Goal: Information Seeking & Learning: Learn about a topic

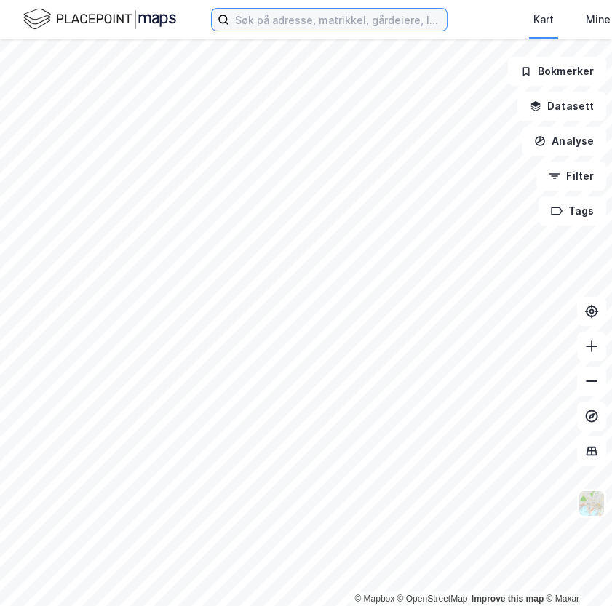
click at [260, 27] on input at bounding box center [338, 20] width 218 height 22
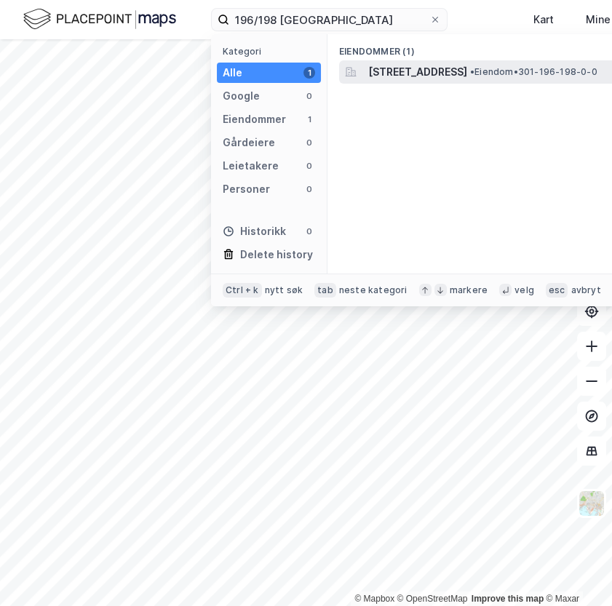
click at [408, 77] on span "[STREET_ADDRESS]" at bounding box center [417, 71] width 99 height 17
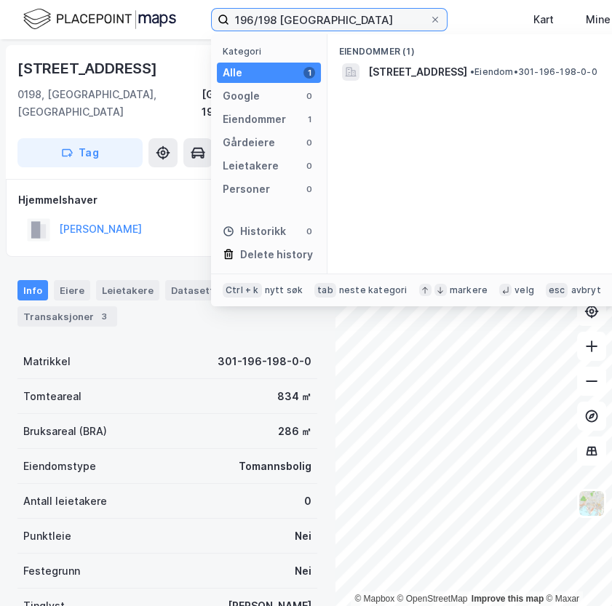
drag, startPoint x: 312, startPoint y: 18, endPoint x: 198, endPoint y: -12, distance: 117.4
click at [198, 0] on html "196/198 oslo Kategori Alle 1 Google 0 Eiendommer 1 Gårdeiere 0 Leietakere 0 Per…" at bounding box center [306, 303] width 612 height 606
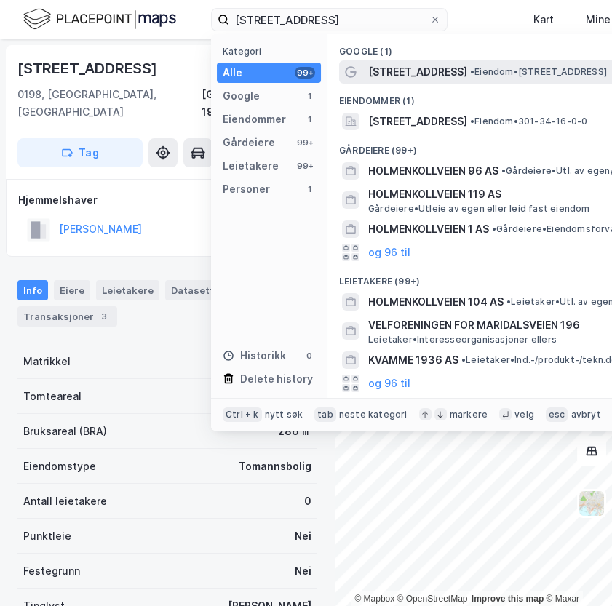
click at [429, 79] on span "[STREET_ADDRESS]" at bounding box center [417, 71] width 99 height 17
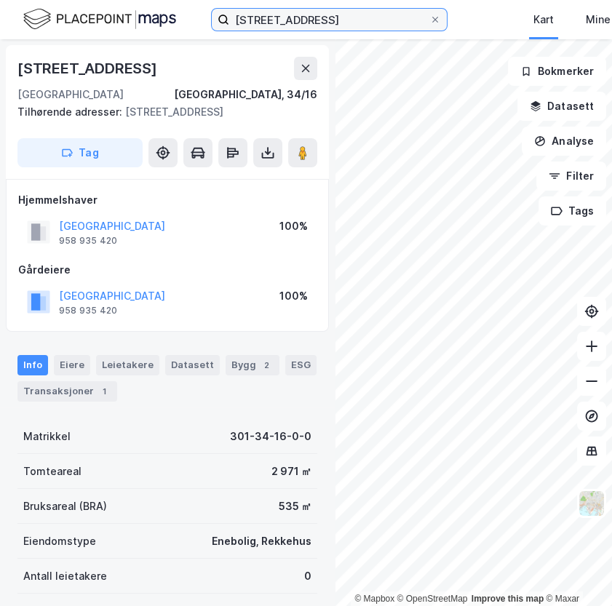
click at [306, 25] on input "[STREET_ADDRESS]" at bounding box center [329, 20] width 200 height 22
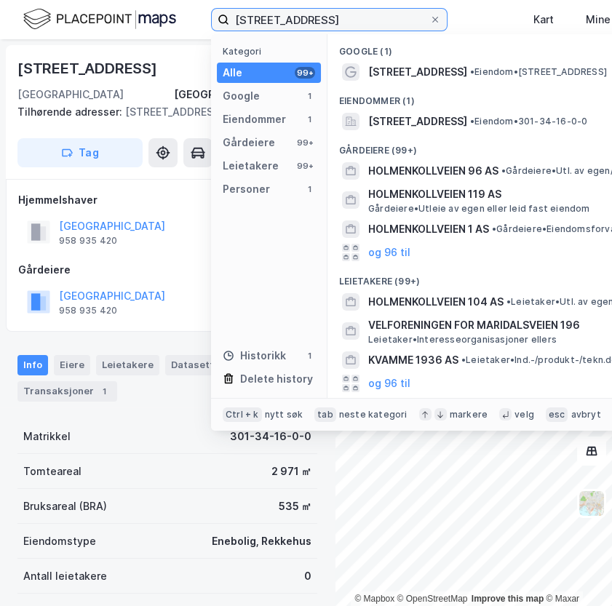
click at [306, 25] on input "[STREET_ADDRESS]" at bounding box center [329, 20] width 200 height 22
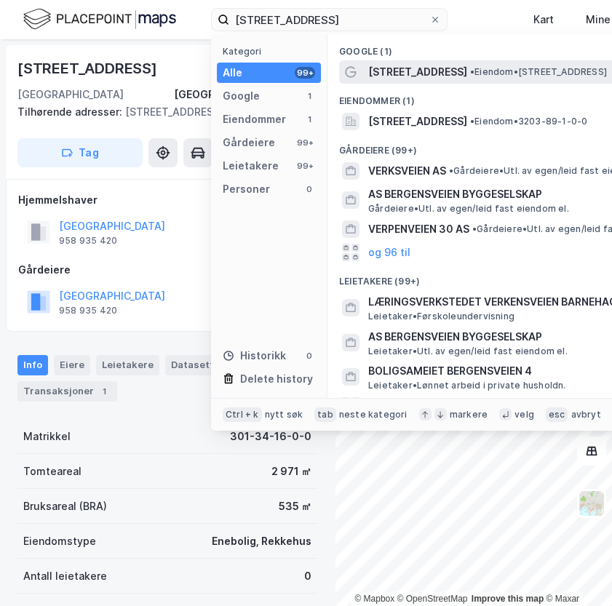
click at [415, 77] on span "[STREET_ADDRESS]" at bounding box center [417, 71] width 99 height 17
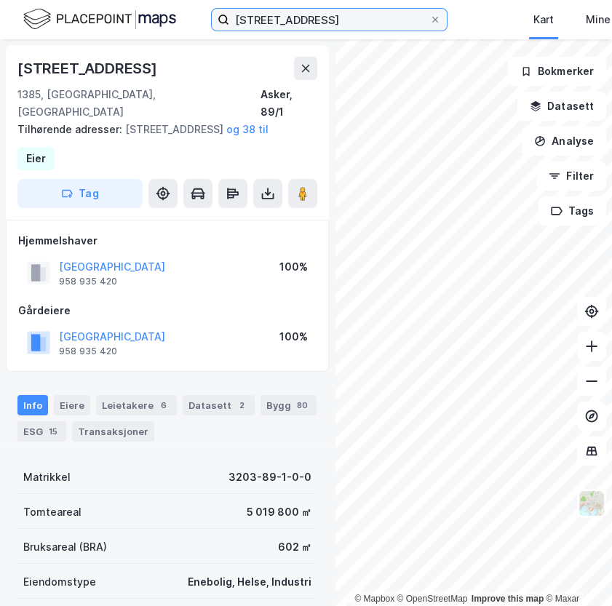
click at [330, 25] on input "[STREET_ADDRESS]" at bounding box center [329, 20] width 200 height 22
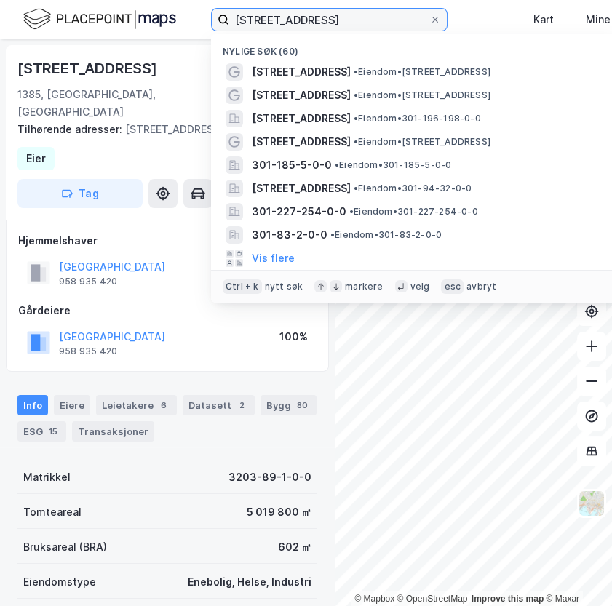
drag, startPoint x: 332, startPoint y: 22, endPoint x: 195, endPoint y: 7, distance: 137.7
click at [195, 7] on div "verkensveien 16 Nylige søk (60) [STREET_ADDRESS] • Eiendom • [STREET_ADDRESS] •…" at bounding box center [306, 19] width 612 height 39
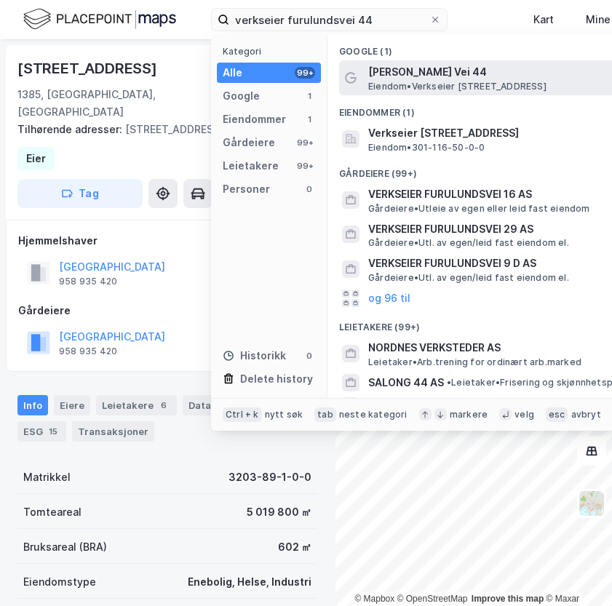
click at [426, 68] on span "[PERSON_NAME] Vei 44" at bounding box center [542, 71] width 349 height 17
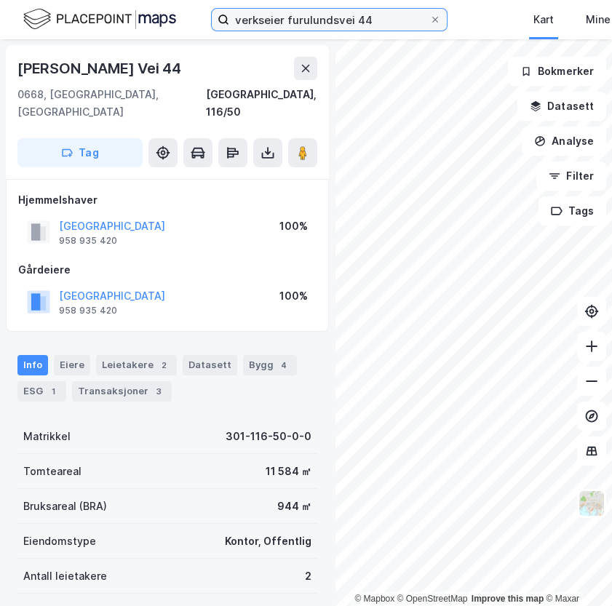
click at [368, 20] on input "verkseier furulundsvei 44" at bounding box center [329, 20] width 200 height 22
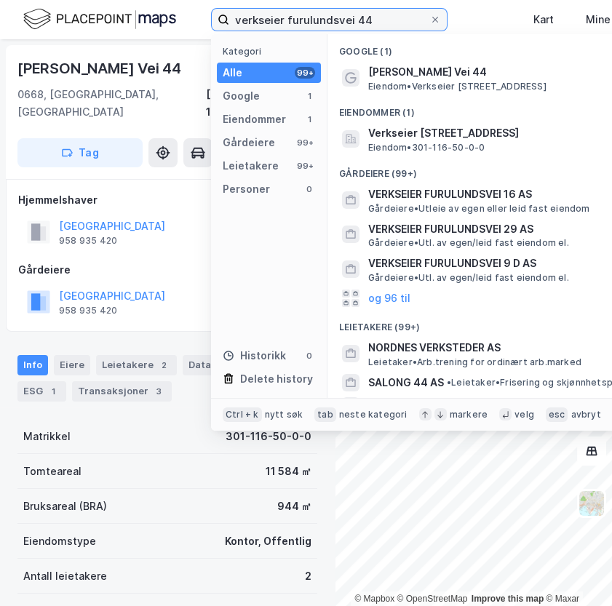
click at [368, 20] on input "verkseier furulundsvei 44" at bounding box center [329, 20] width 200 height 22
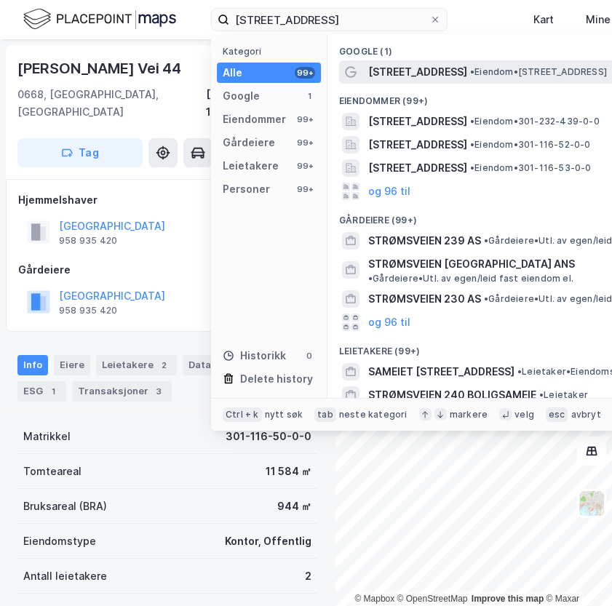
click at [429, 72] on span "[STREET_ADDRESS]" at bounding box center [417, 71] width 99 height 17
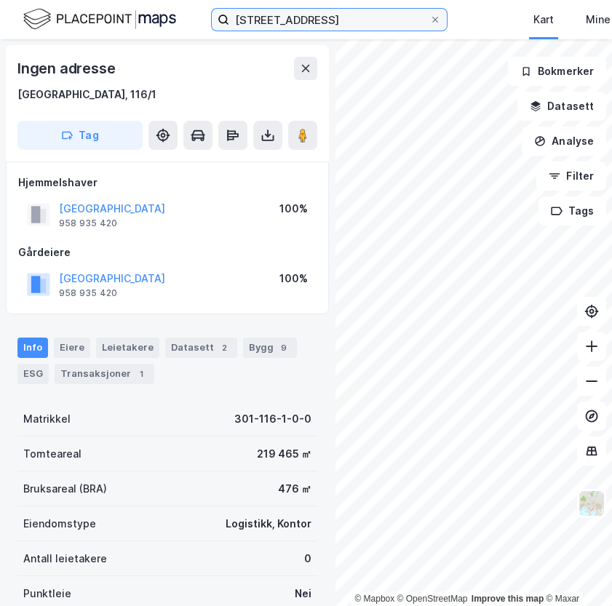
click at [354, 20] on input "[STREET_ADDRESS]" at bounding box center [329, 20] width 200 height 22
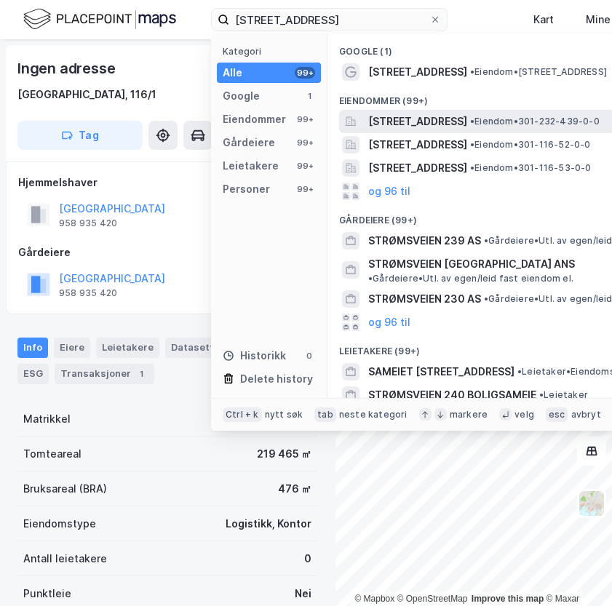
click at [466, 126] on span "[STREET_ADDRESS]" at bounding box center [417, 121] width 99 height 17
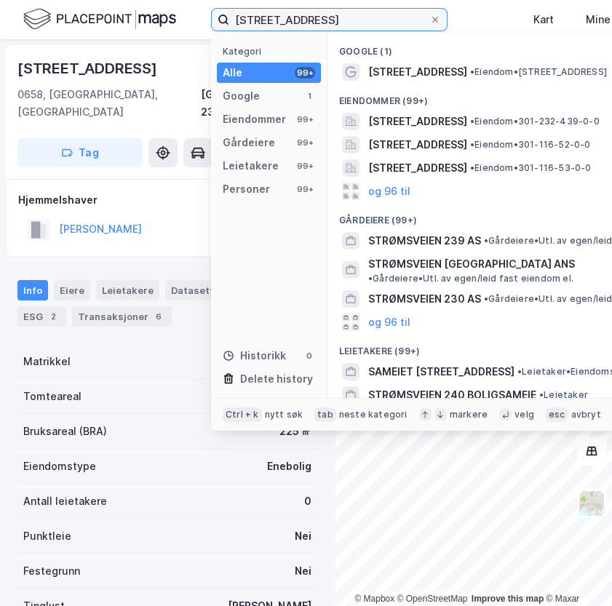
click at [316, 17] on input "[STREET_ADDRESS]" at bounding box center [329, 20] width 200 height 22
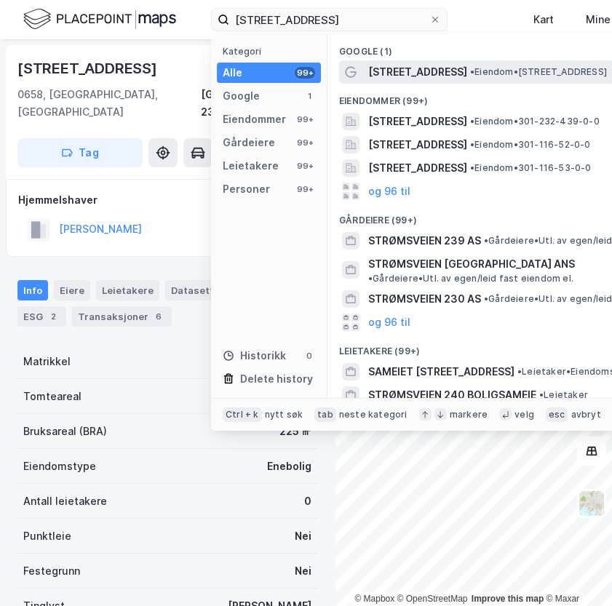
click at [425, 74] on span "[STREET_ADDRESS]" at bounding box center [417, 71] width 99 height 17
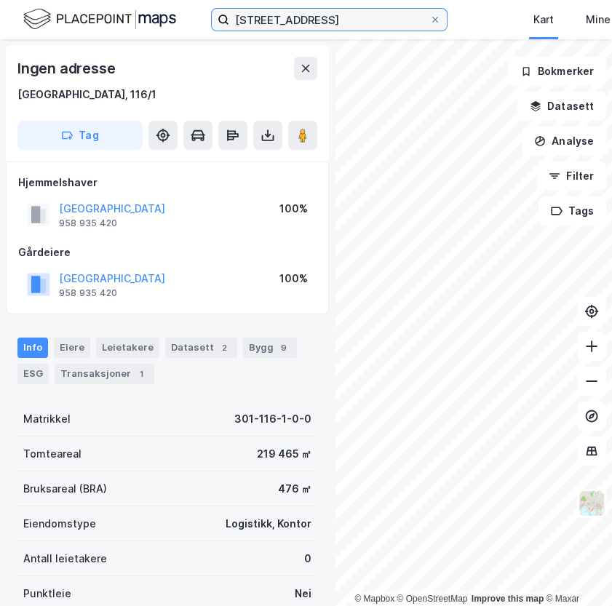
click at [350, 21] on input "[STREET_ADDRESS]" at bounding box center [329, 20] width 200 height 22
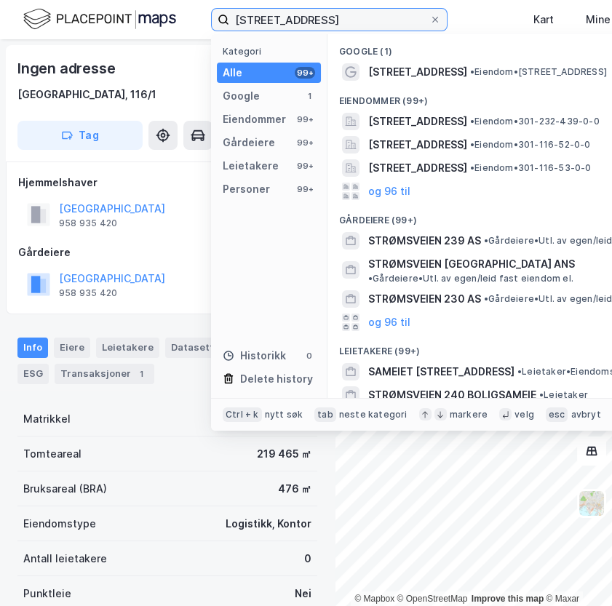
click at [350, 21] on input "[STREET_ADDRESS]" at bounding box center [329, 20] width 200 height 22
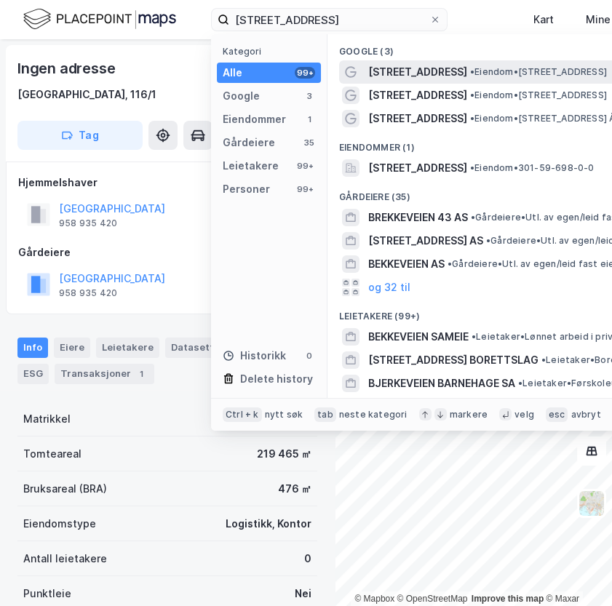
click at [427, 77] on span "[STREET_ADDRESS]" at bounding box center [417, 71] width 99 height 17
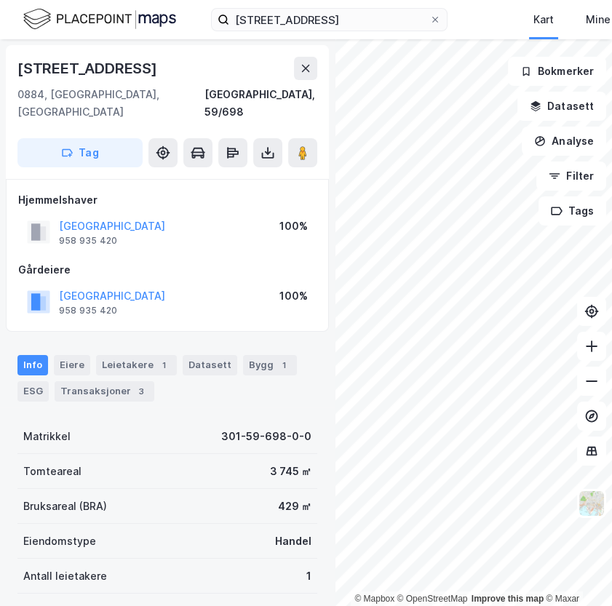
click at [611, 363] on html "brekkeveien 4j Kart Mine Tags Bolig [PERSON_NAME] © Mapbox © OpenStreetMap Impr…" at bounding box center [306, 303] width 612 height 606
click at [334, 28] on input "[STREET_ADDRESS]" at bounding box center [329, 20] width 200 height 22
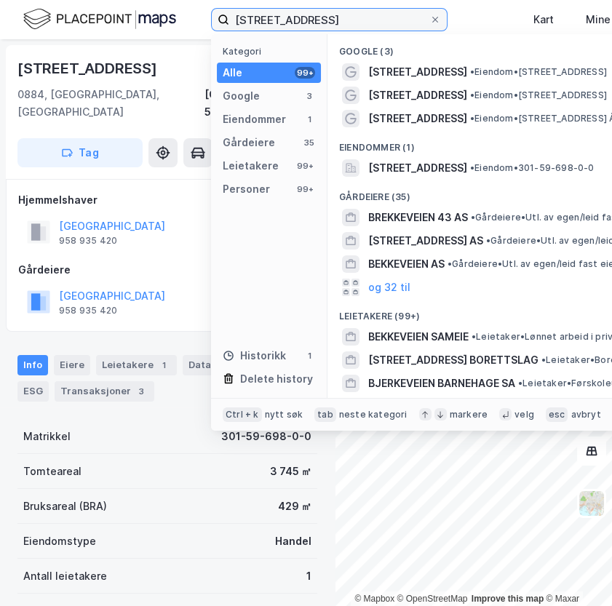
click at [334, 28] on input "[STREET_ADDRESS]" at bounding box center [329, 20] width 200 height 22
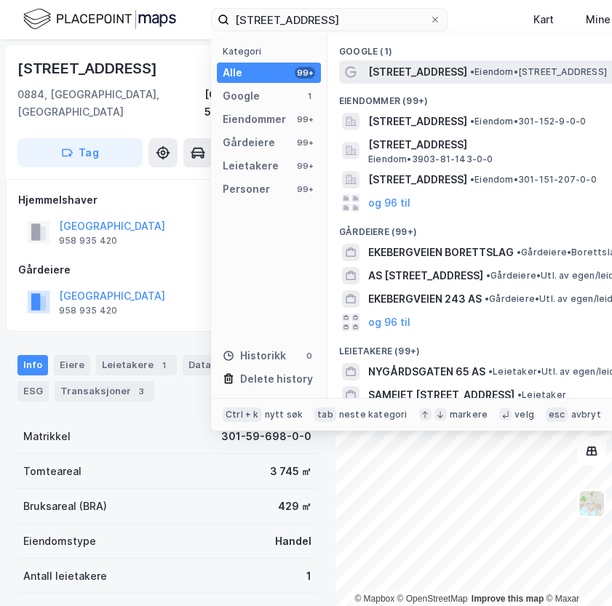
click at [470, 73] on span "• Eiendom • [STREET_ADDRESS]" at bounding box center [538, 72] width 137 height 12
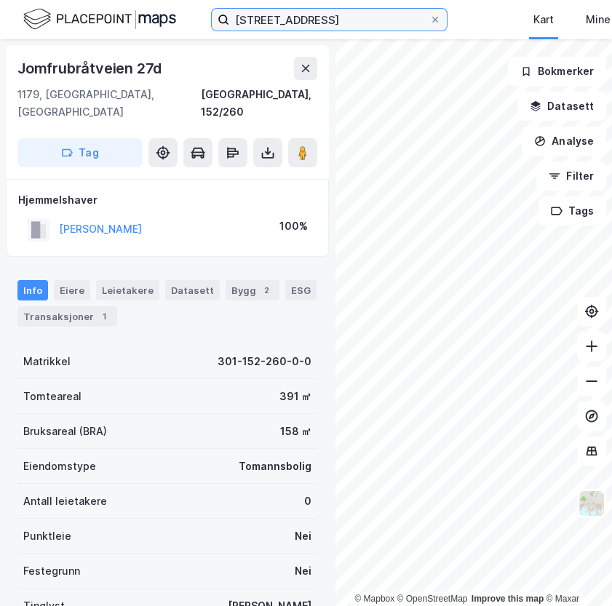
click at [344, 27] on input "[STREET_ADDRESS]" at bounding box center [329, 20] width 200 height 22
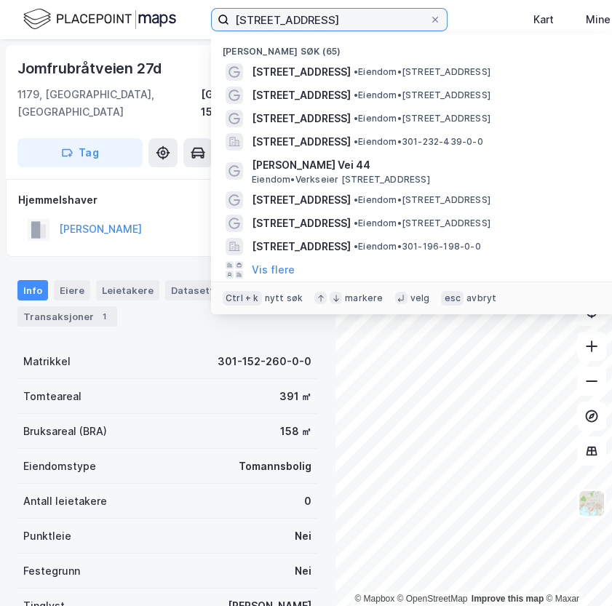
click at [344, 27] on input "[STREET_ADDRESS]" at bounding box center [329, 20] width 200 height 22
click at [356, 20] on input "[STREET_ADDRESS]" at bounding box center [329, 20] width 200 height 22
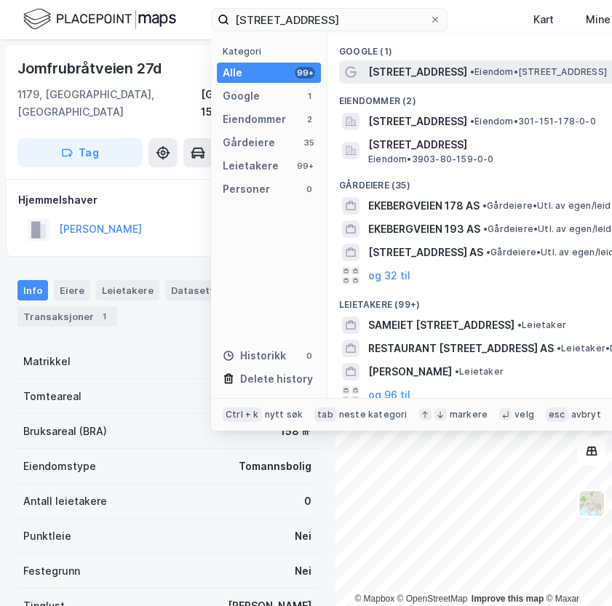
click at [415, 67] on span "[STREET_ADDRESS]" at bounding box center [417, 71] width 99 height 17
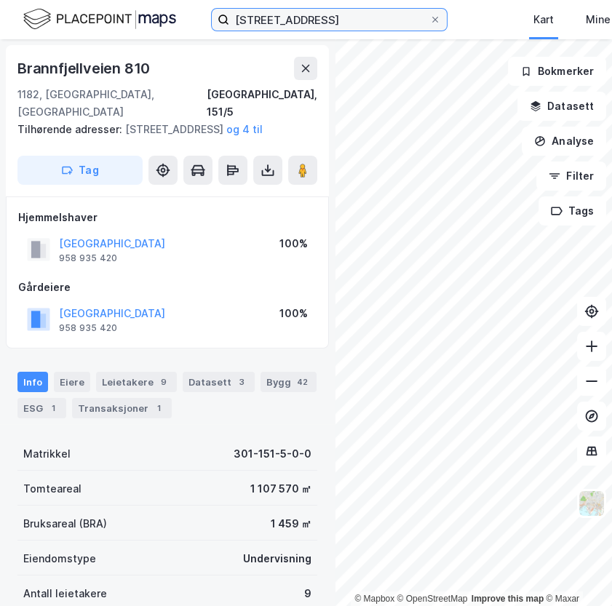
click at [356, 29] on input "[STREET_ADDRESS]" at bounding box center [329, 20] width 200 height 22
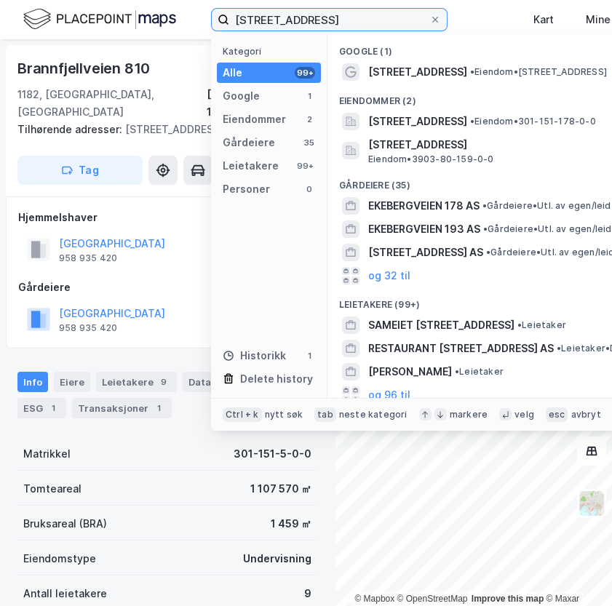
click at [356, 29] on input "[STREET_ADDRESS]" at bounding box center [329, 20] width 200 height 22
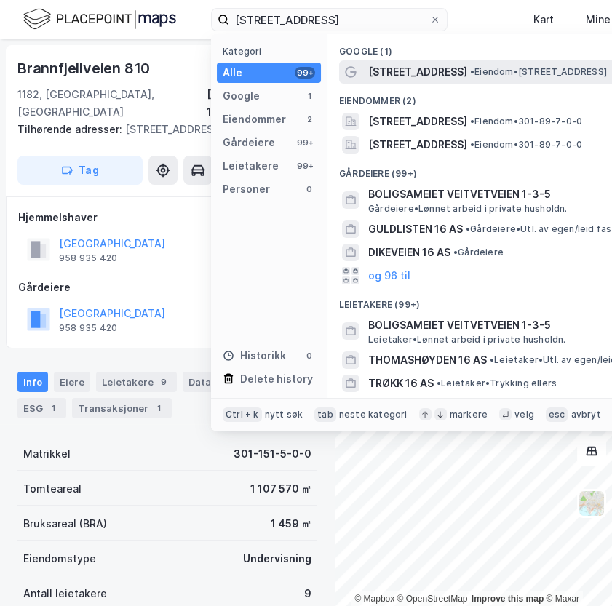
click at [422, 73] on span "[STREET_ADDRESS]" at bounding box center [417, 71] width 99 height 17
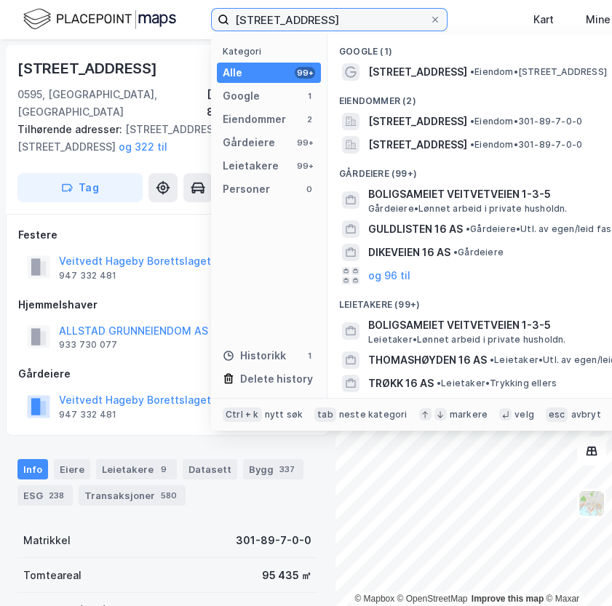
click at [329, 25] on input "[STREET_ADDRESS]" at bounding box center [329, 20] width 200 height 22
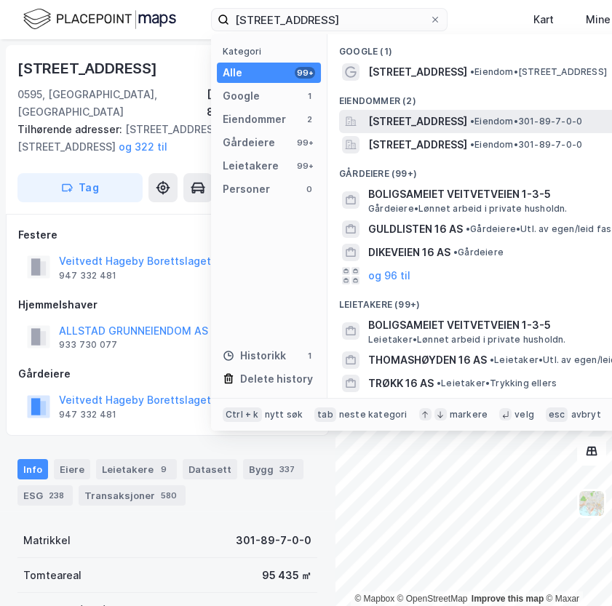
click at [467, 124] on span "[STREET_ADDRESS]" at bounding box center [417, 121] width 99 height 17
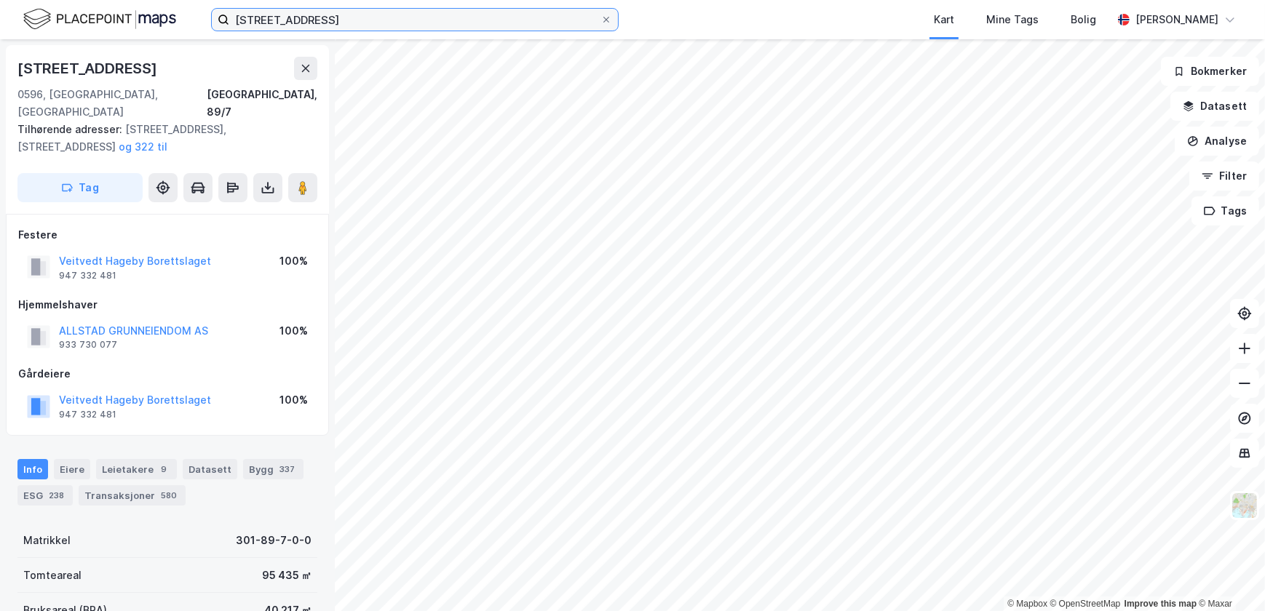
click at [309, 23] on input "[STREET_ADDRESS]" at bounding box center [414, 20] width 371 height 22
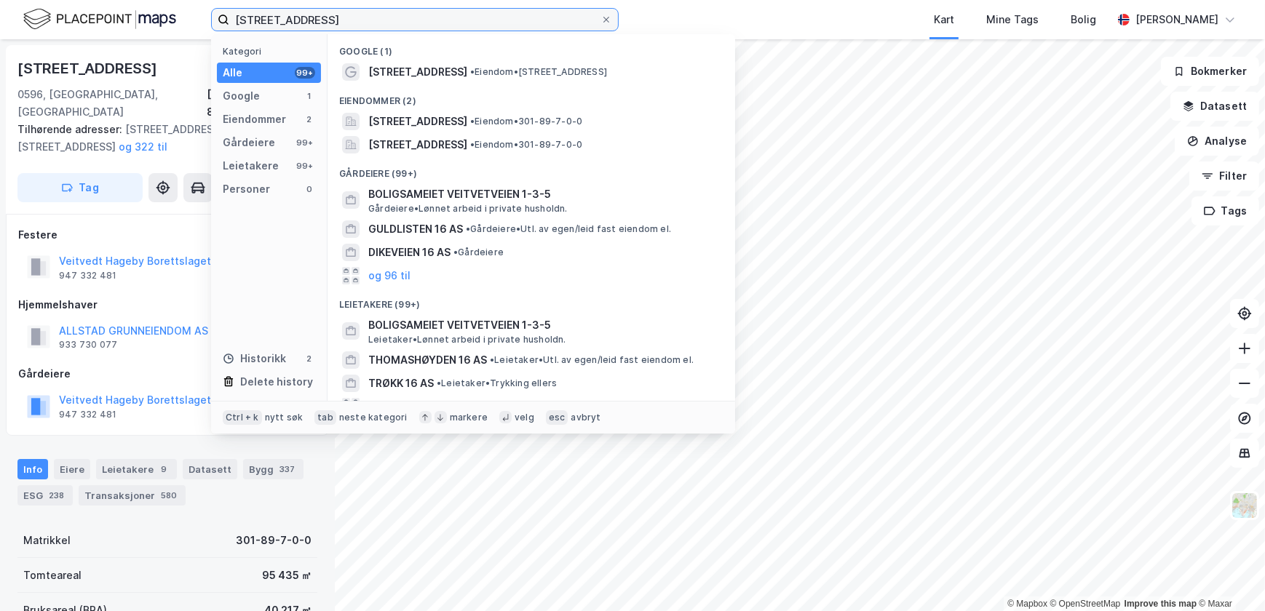
click at [309, 23] on input "[STREET_ADDRESS]" at bounding box center [414, 20] width 371 height 22
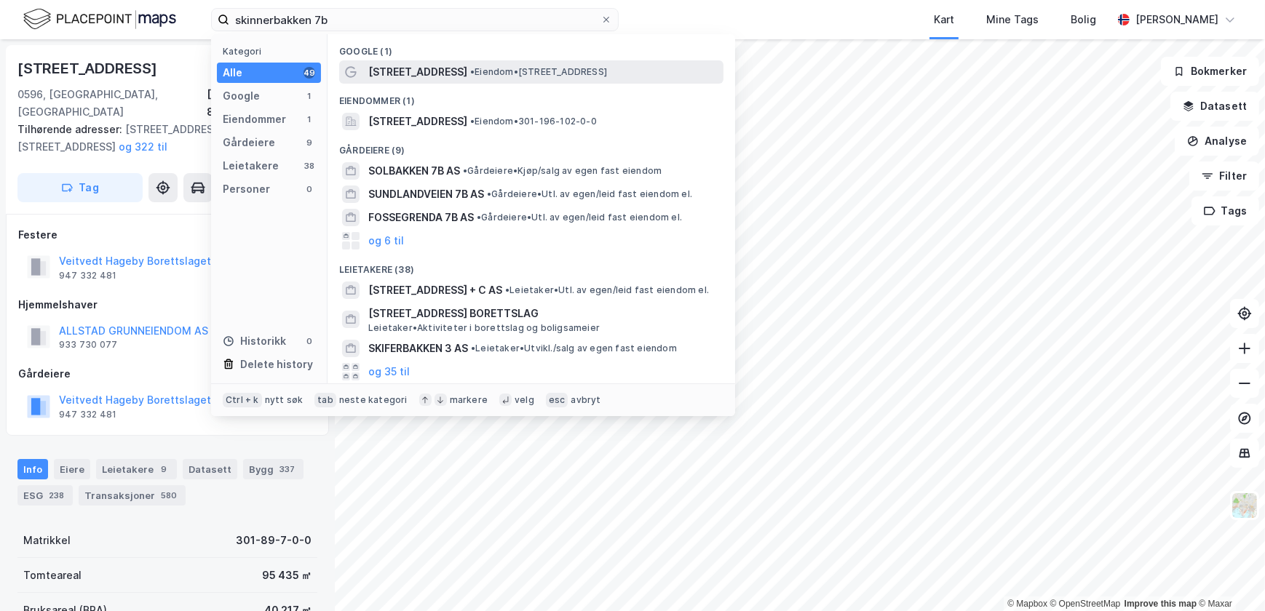
click at [437, 79] on span "[STREET_ADDRESS]" at bounding box center [417, 71] width 99 height 17
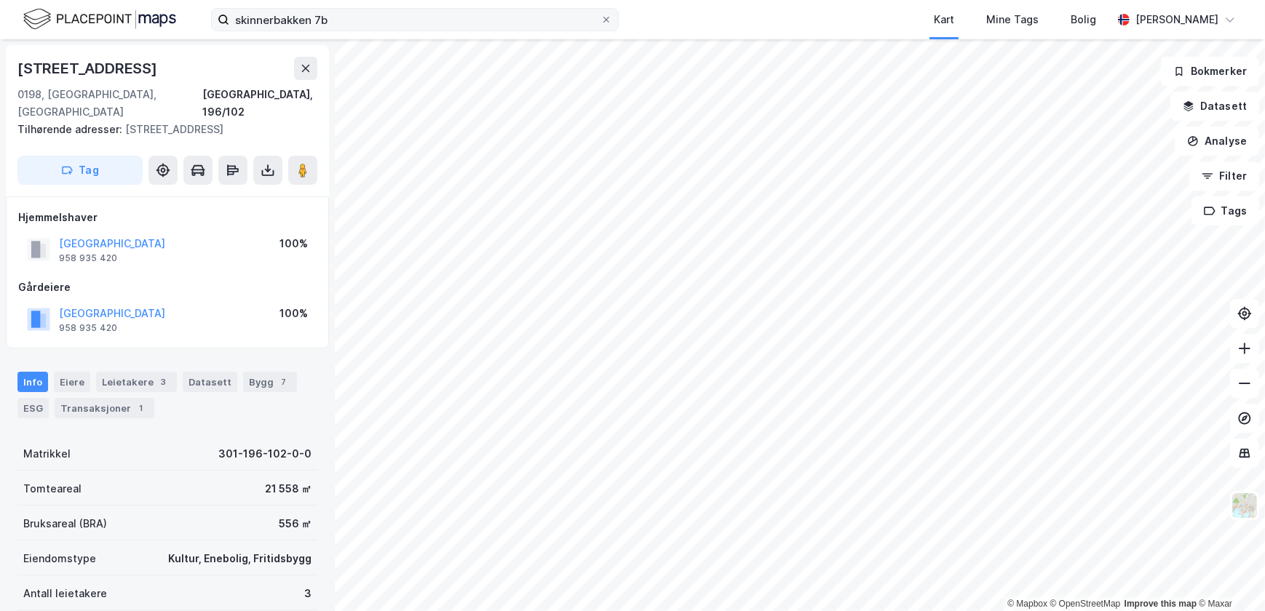
click at [345, 8] on label "skinnerbakken 7b" at bounding box center [415, 19] width 408 height 23
click at [345, 9] on input "skinnerbakken 7b" at bounding box center [414, 20] width 371 height 22
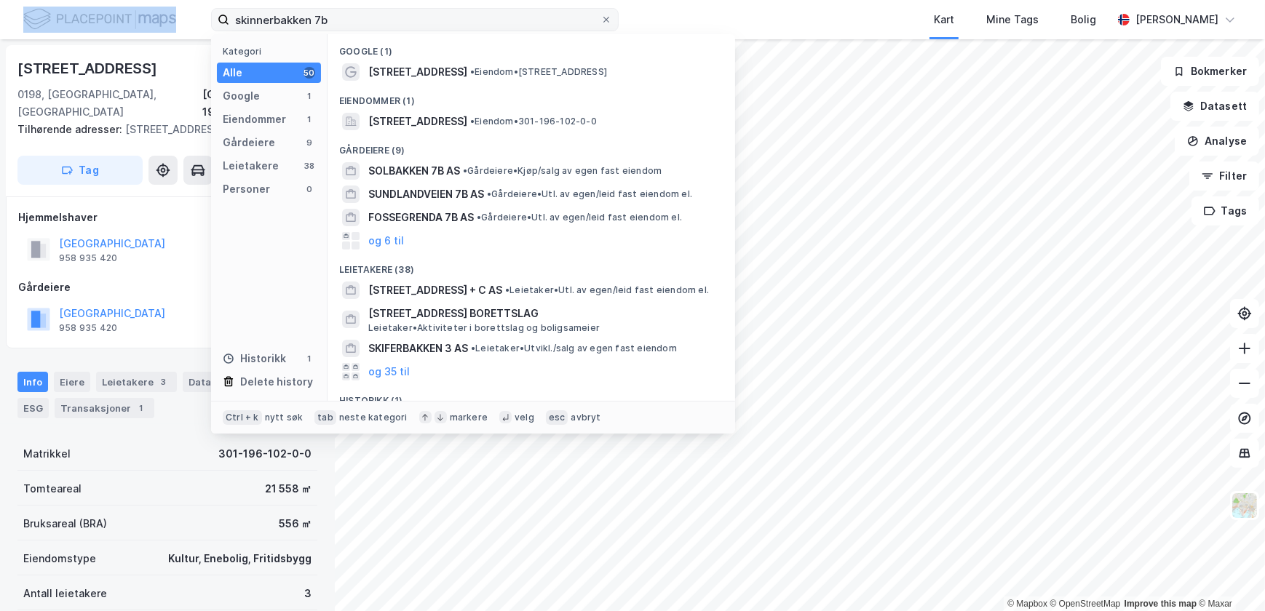
click at [345, 8] on label "skinnerbakken 7b" at bounding box center [415, 19] width 408 height 23
click at [345, 9] on input "skinnerbakken 7b" at bounding box center [414, 20] width 371 height 22
drag, startPoint x: 345, startPoint y: 7, endPoint x: 326, endPoint y: 20, distance: 22.6
click at [326, 20] on input "skinnerbakken 7b" at bounding box center [414, 20] width 371 height 22
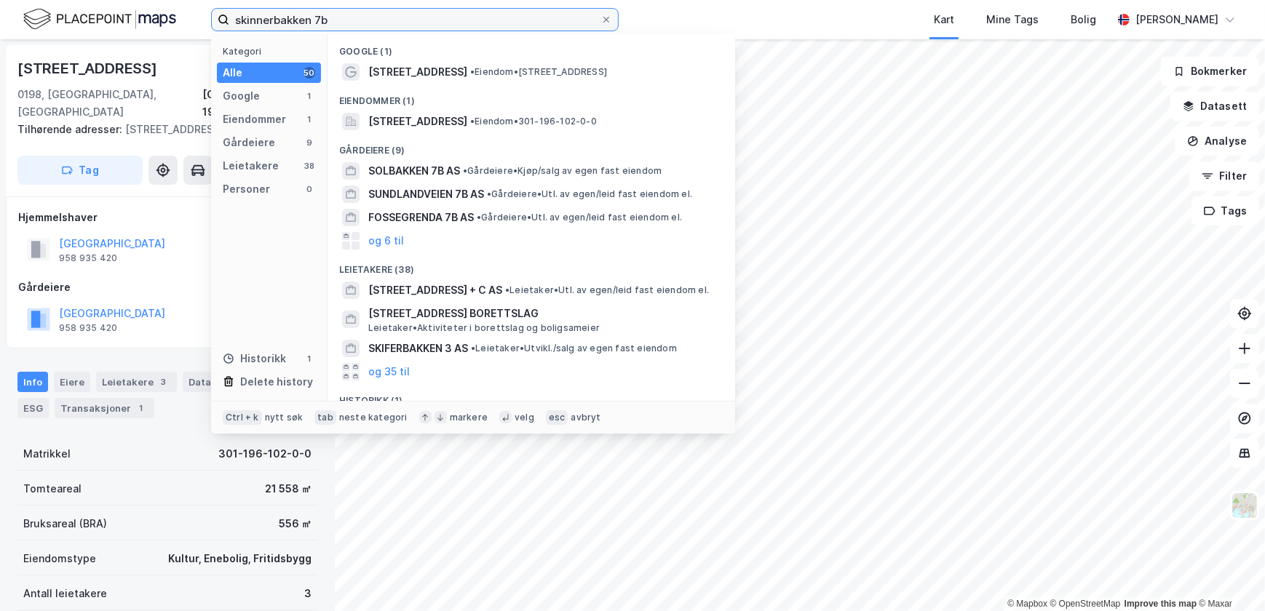
click at [326, 20] on input "skinnerbakken 7b" at bounding box center [414, 20] width 371 height 22
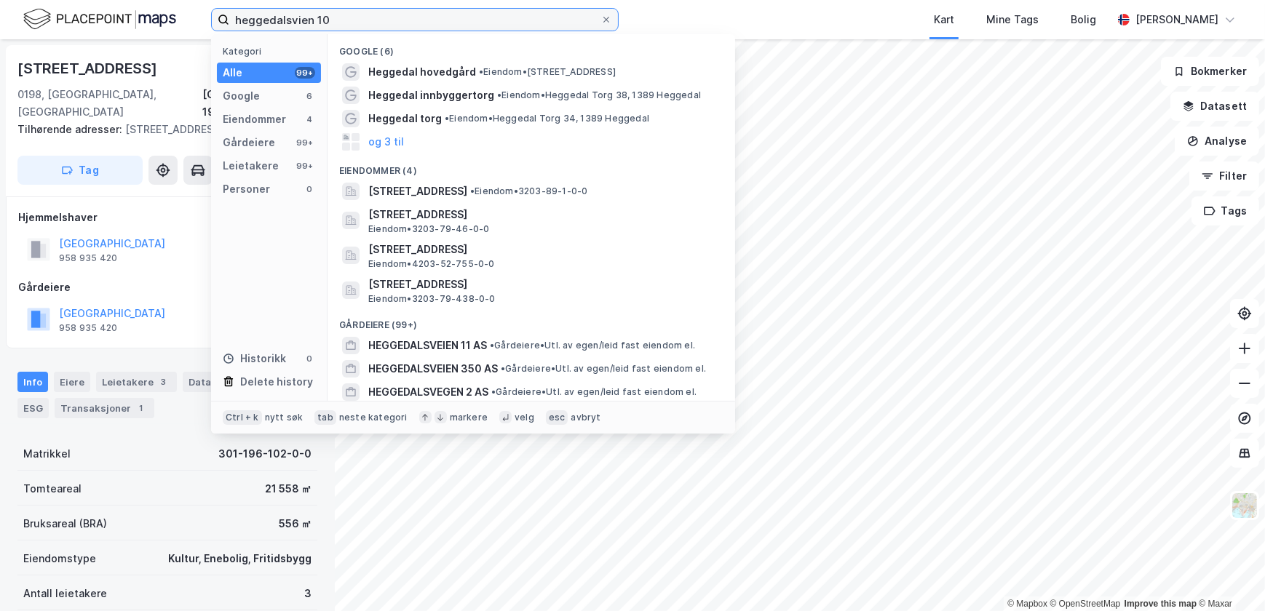
drag, startPoint x: 362, startPoint y: 19, endPoint x: 114, endPoint y: -7, distance: 249.5
click at [114, 0] on html "heggedalsvien 10 Kategori Alle 99+ Google 6 Eiendommer 4 Gårdeiere 99+ Leietake…" at bounding box center [632, 305] width 1265 height 611
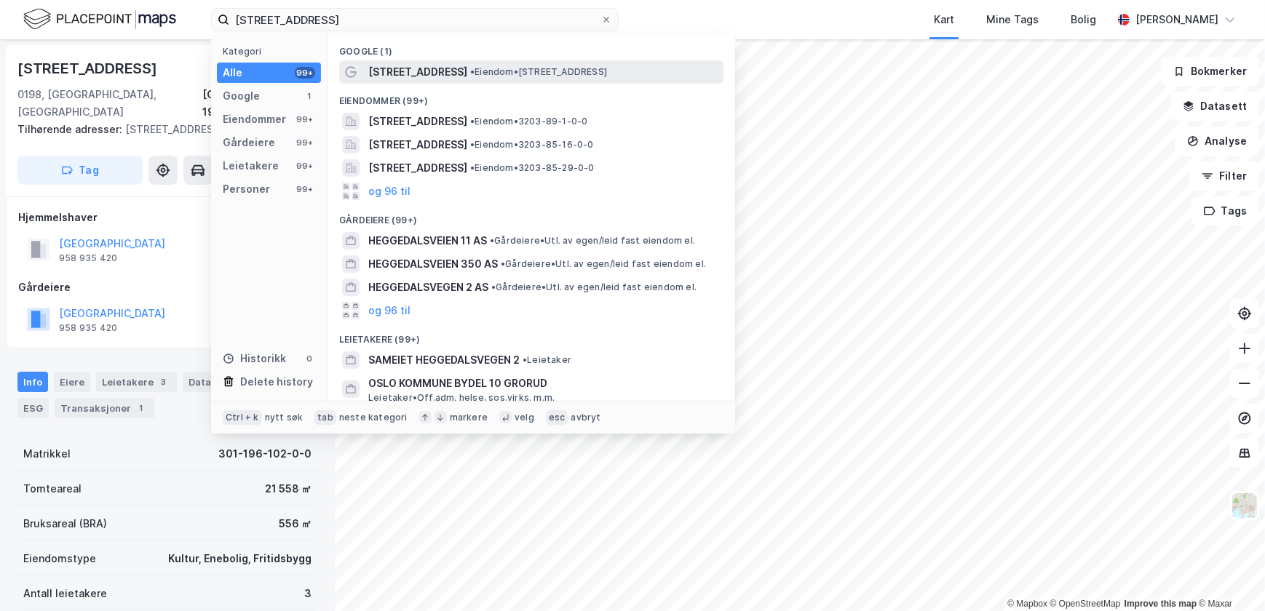
click at [485, 73] on span "• Eiendom • [STREET_ADDRESS]" at bounding box center [538, 72] width 137 height 12
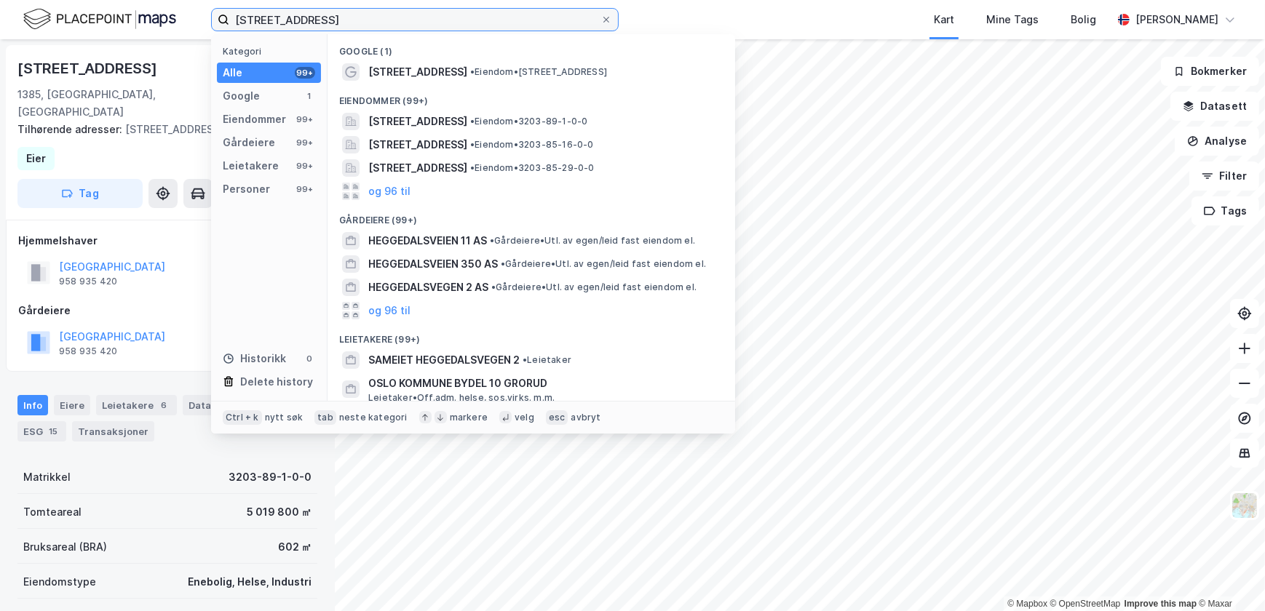
click at [357, 26] on input "[STREET_ADDRESS]" at bounding box center [414, 20] width 371 height 22
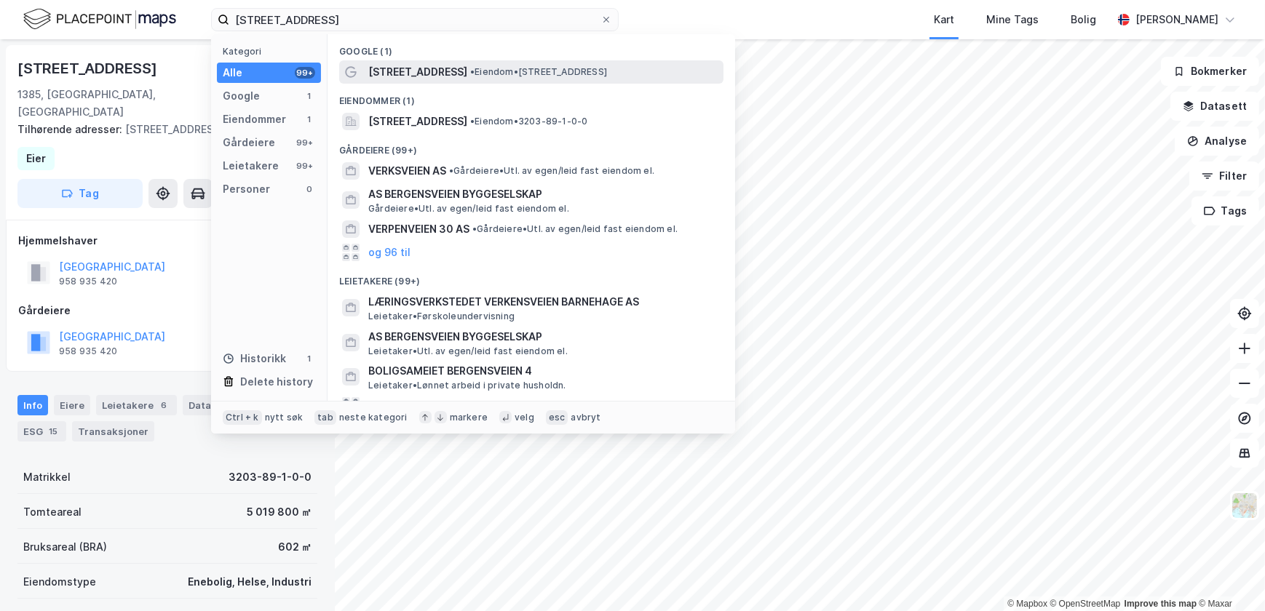
click at [437, 77] on span "[STREET_ADDRESS]" at bounding box center [417, 71] width 99 height 17
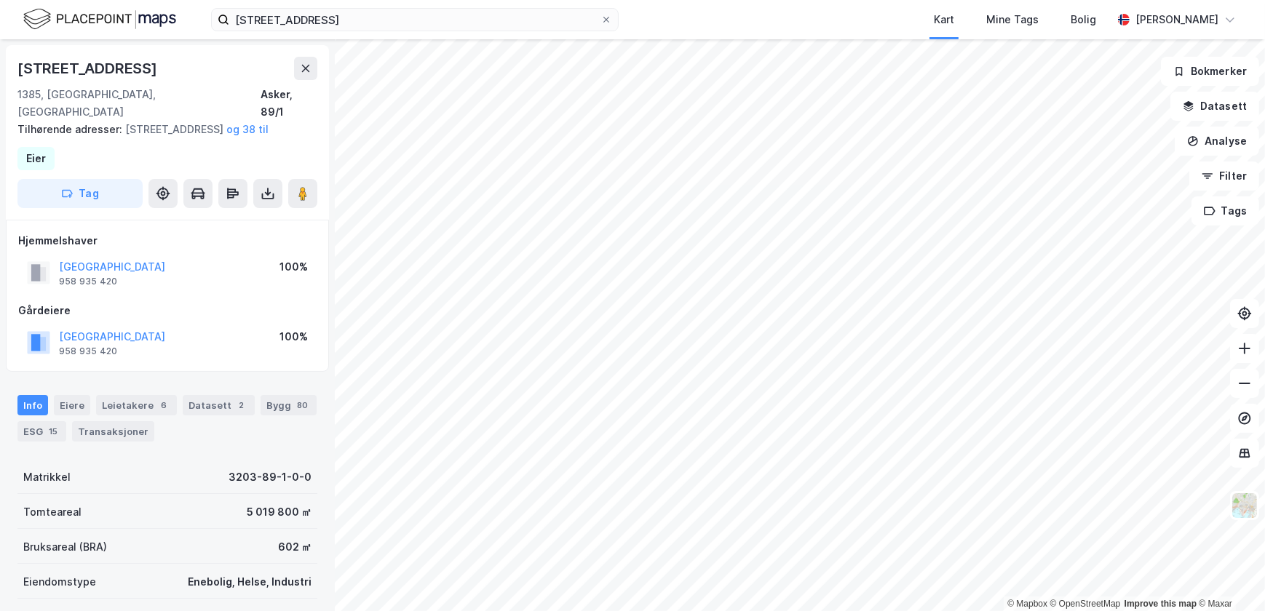
click at [369, 32] on div "verkensveien 16 Kart Mine Tags Bolig [PERSON_NAME]" at bounding box center [632, 19] width 1265 height 39
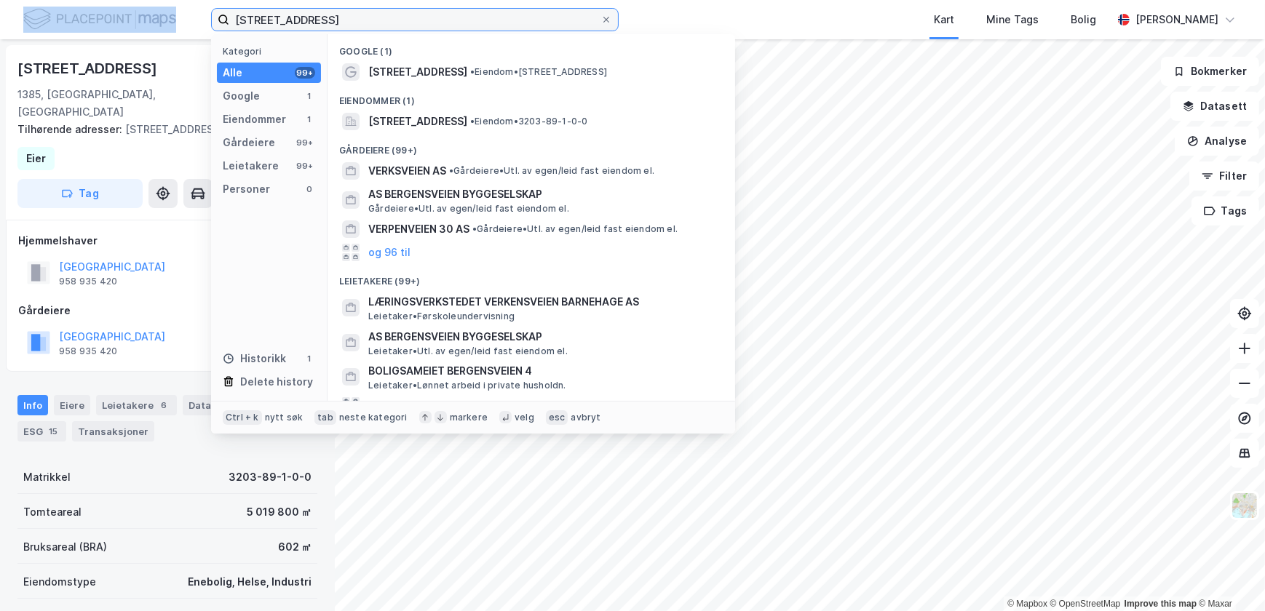
drag, startPoint x: 369, startPoint y: 32, endPoint x: 354, endPoint y: 28, distance: 15.7
click at [354, 28] on input "[STREET_ADDRESS]" at bounding box center [414, 20] width 371 height 22
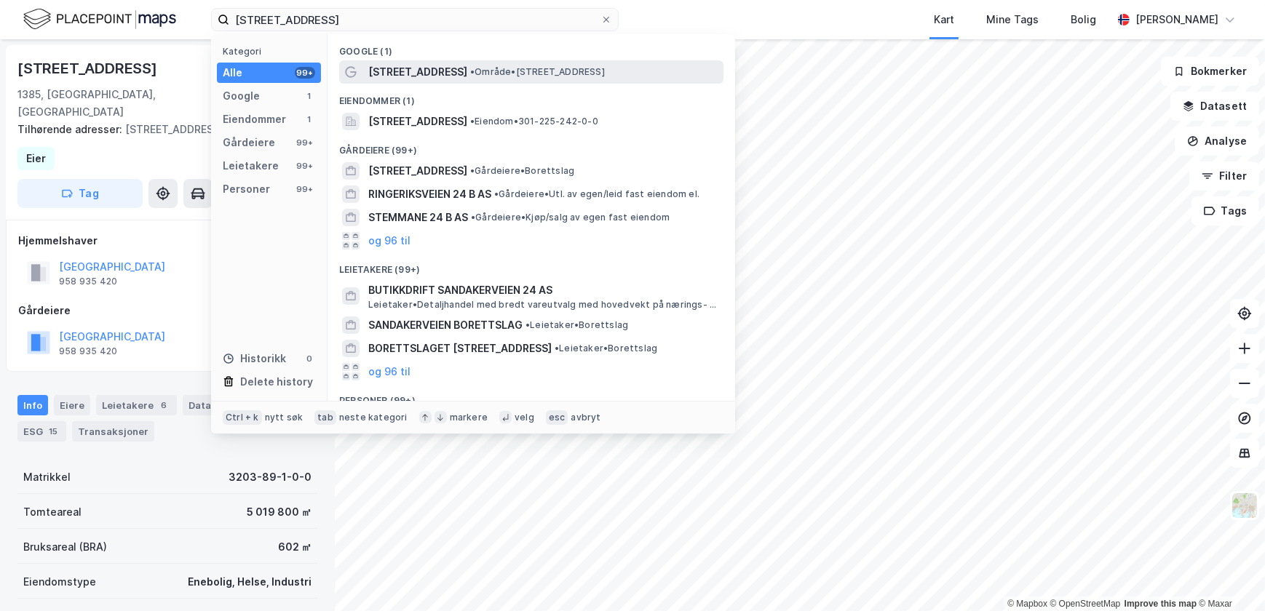
click at [424, 75] on span "[STREET_ADDRESS]" at bounding box center [417, 71] width 99 height 17
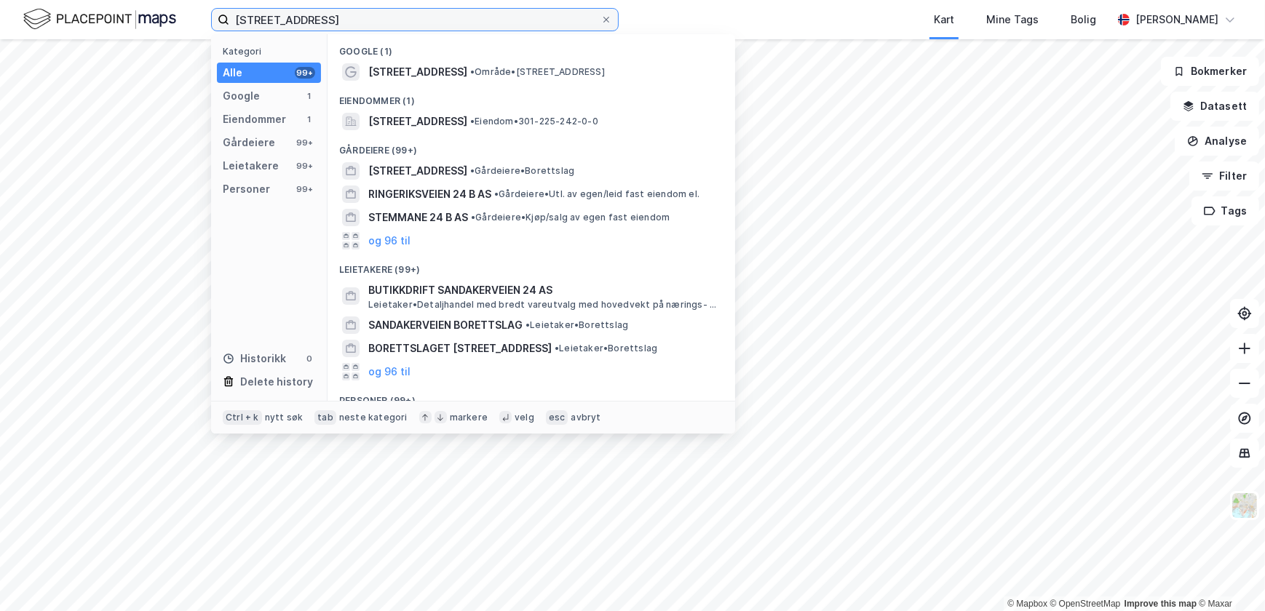
click at [378, 27] on input "[STREET_ADDRESS]" at bounding box center [414, 20] width 371 height 22
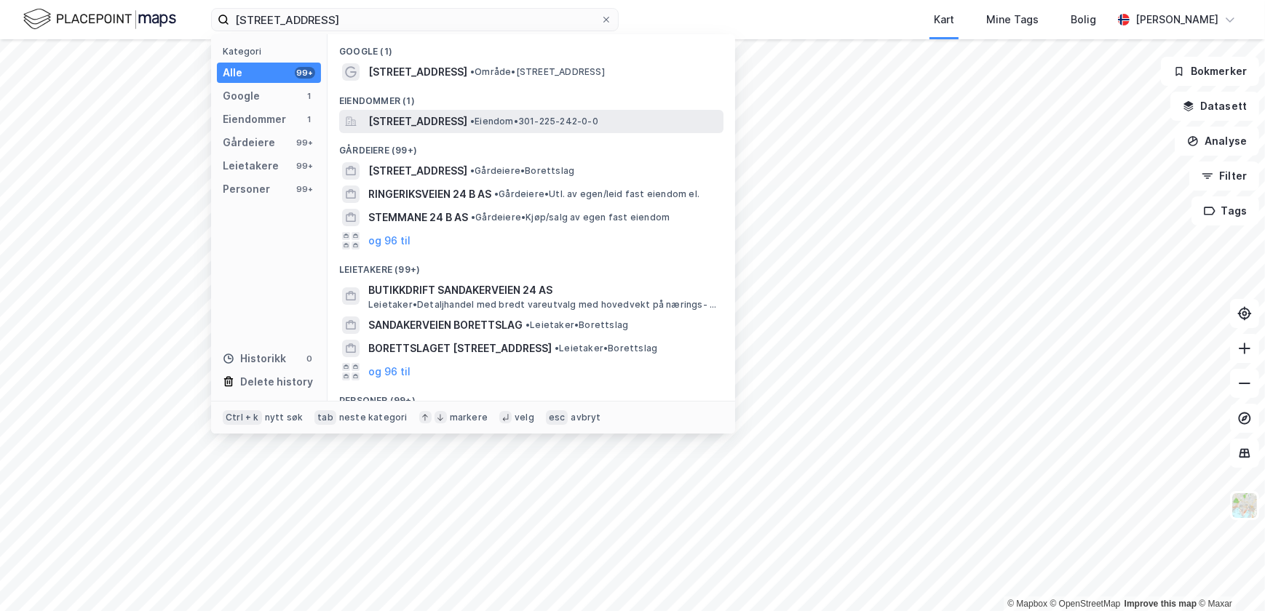
click at [433, 123] on span "[STREET_ADDRESS]" at bounding box center [417, 121] width 99 height 17
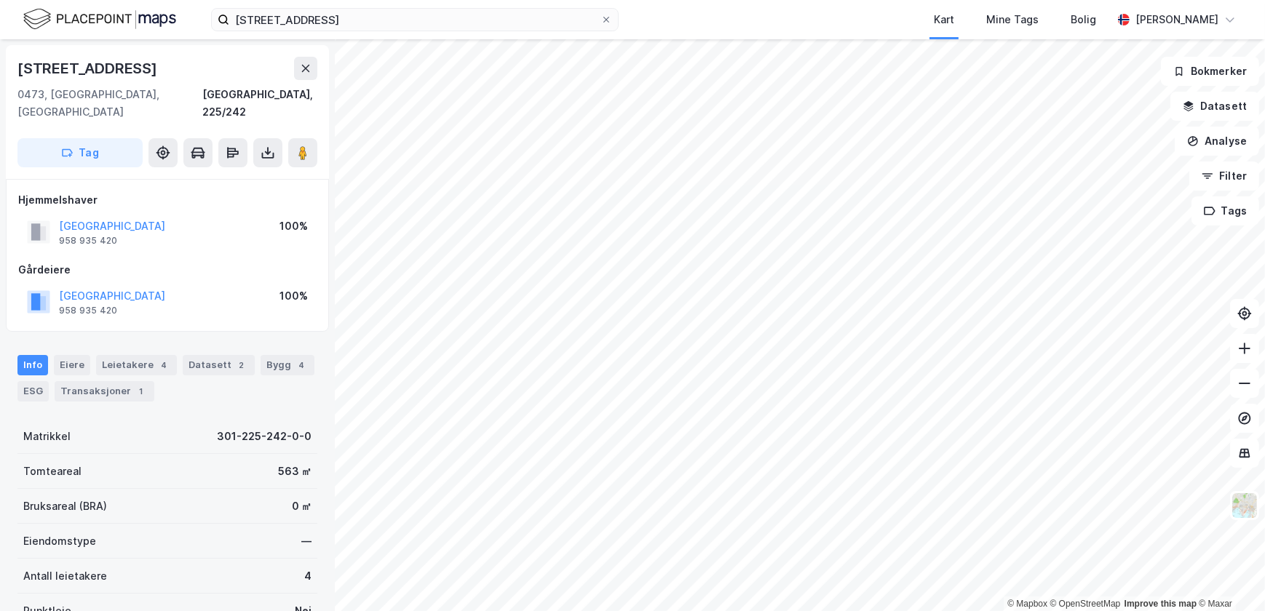
click at [360, 31] on div "[STREET_ADDRESS] Kart Mine Tags Bolig [PERSON_NAME]" at bounding box center [632, 19] width 1265 height 39
click at [346, 21] on input "[STREET_ADDRESS]" at bounding box center [414, 20] width 371 height 22
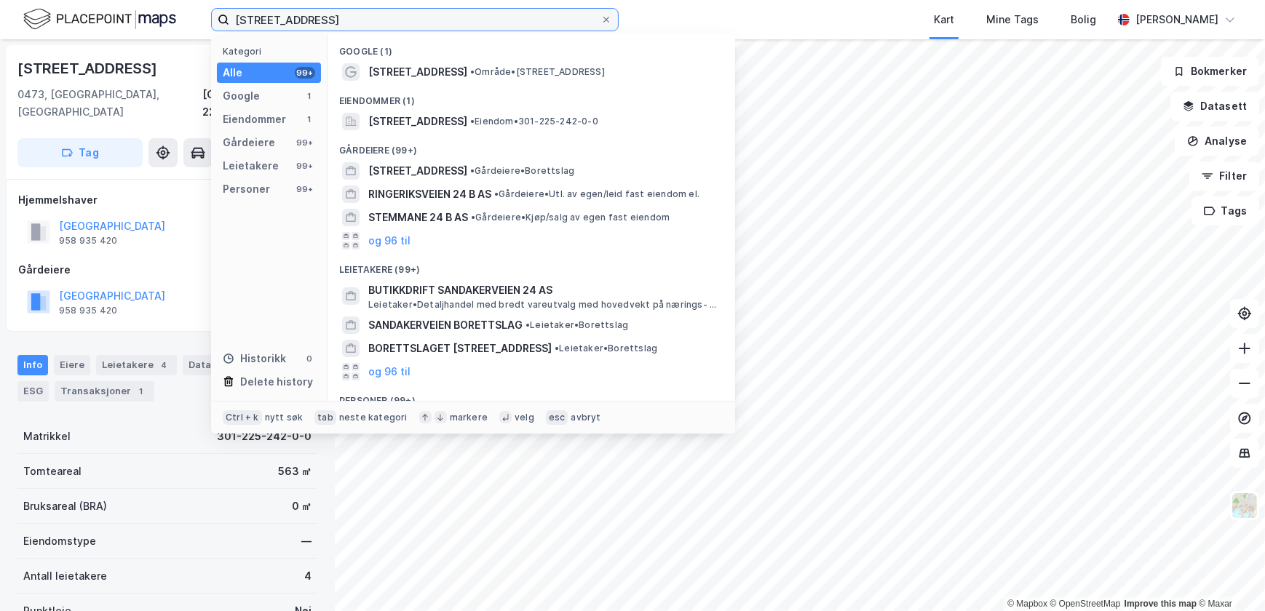
click at [346, 21] on input "[STREET_ADDRESS]" at bounding box center [414, 20] width 371 height 22
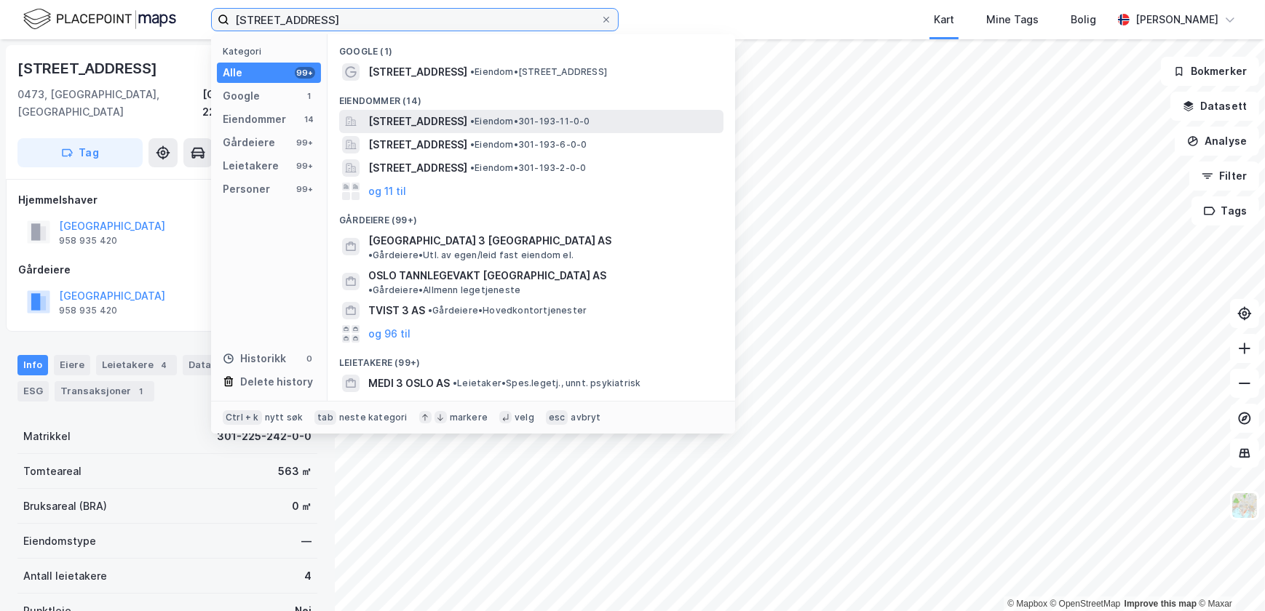
type input "[STREET_ADDRESS]"
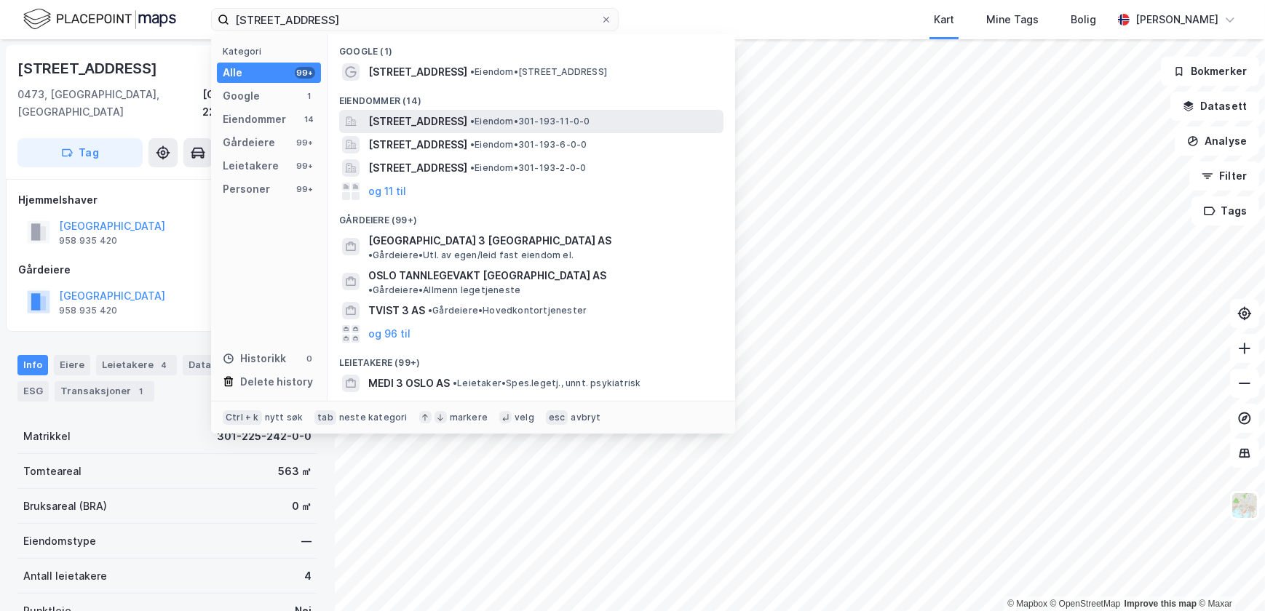
click at [467, 126] on span "[STREET_ADDRESS]" at bounding box center [417, 121] width 99 height 17
